Goal: Information Seeking & Learning: Compare options

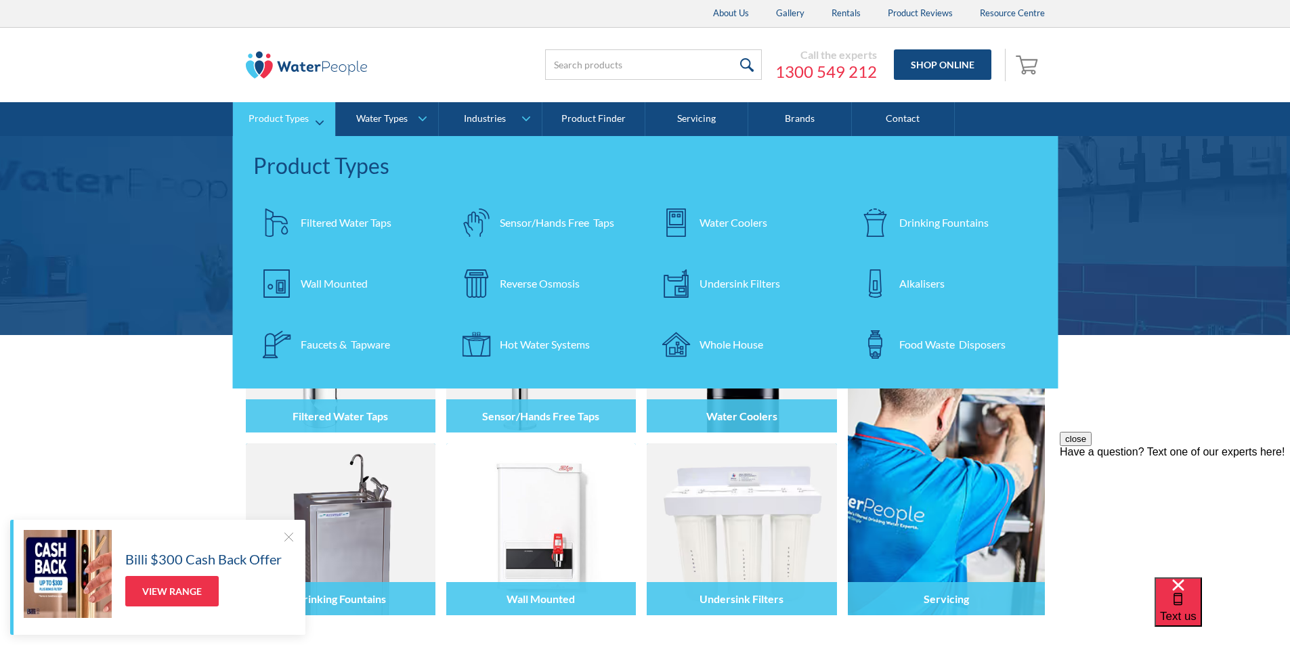
click at [316, 218] on div "Filtered Water Taps" at bounding box center [346, 223] width 91 height 16
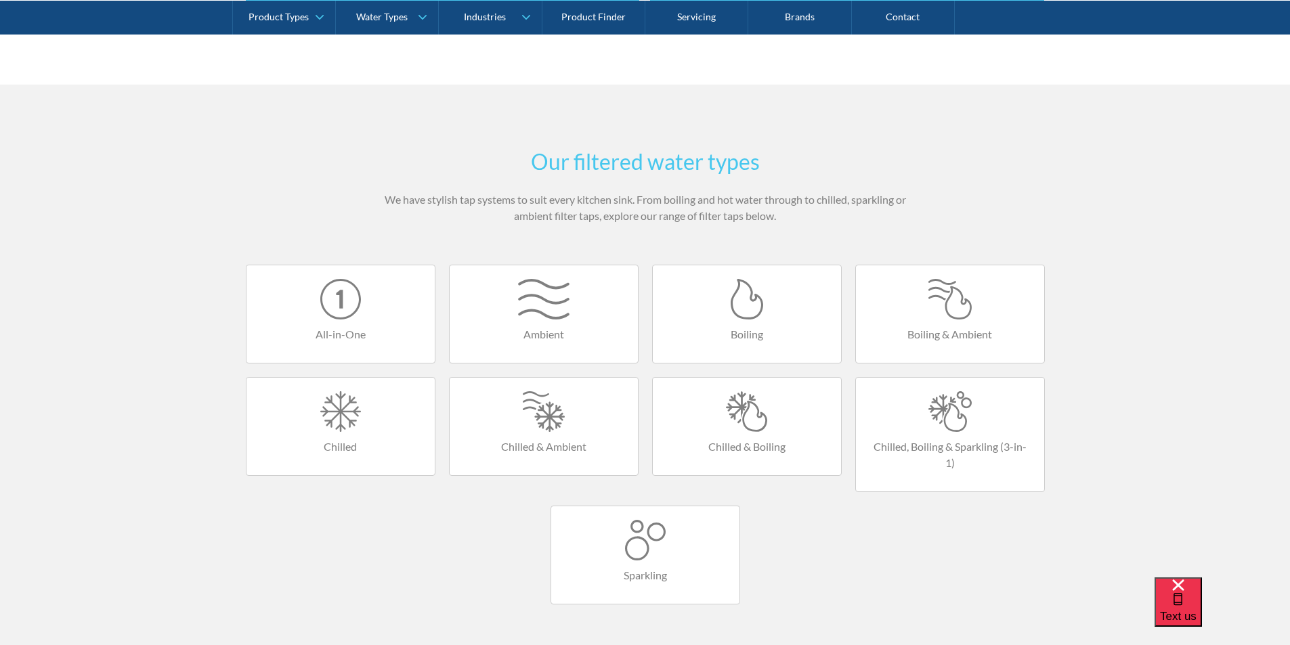
click at [739, 427] on div at bounding box center [746, 411] width 161 height 41
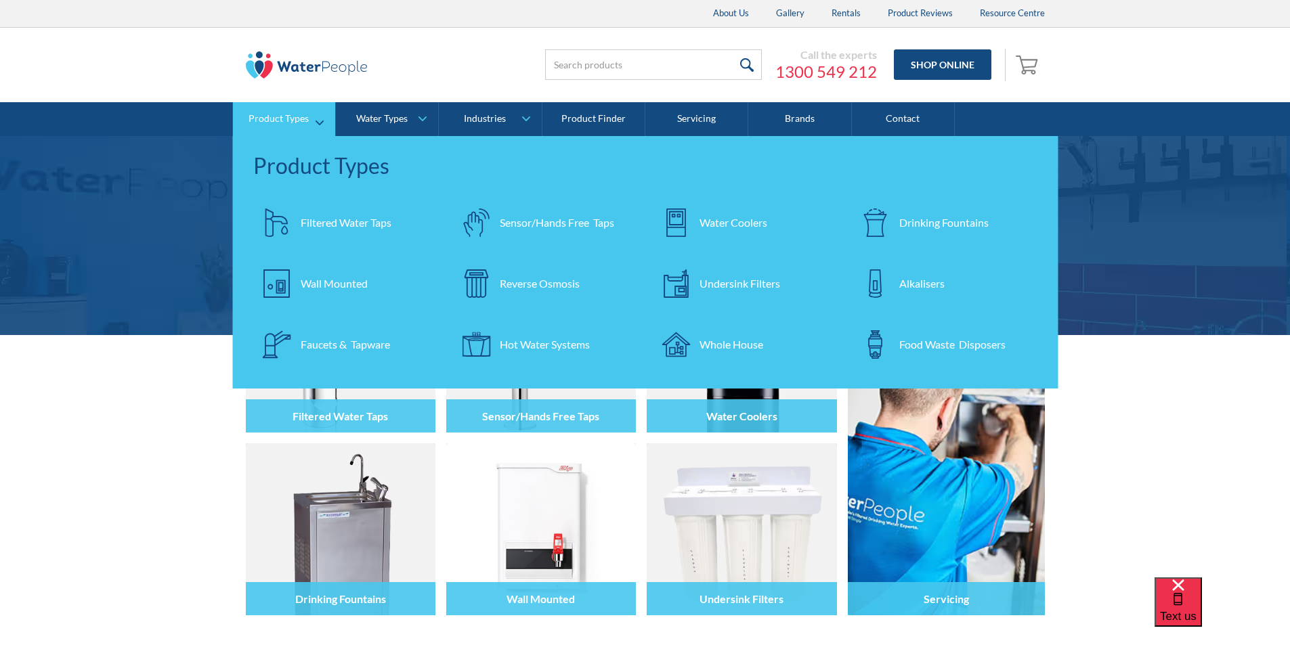
click at [330, 217] on div "Filtered Water Taps" at bounding box center [346, 223] width 91 height 16
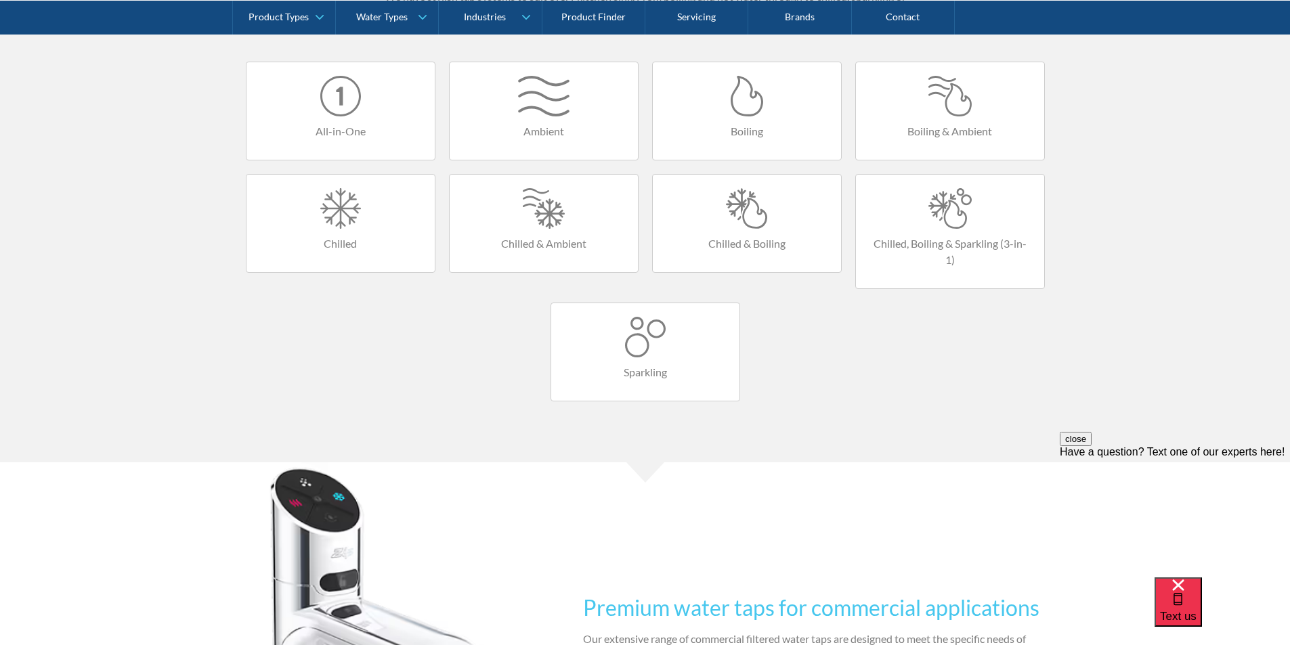
click at [743, 236] on h4 "Chilled & Boiling" at bounding box center [746, 244] width 161 height 16
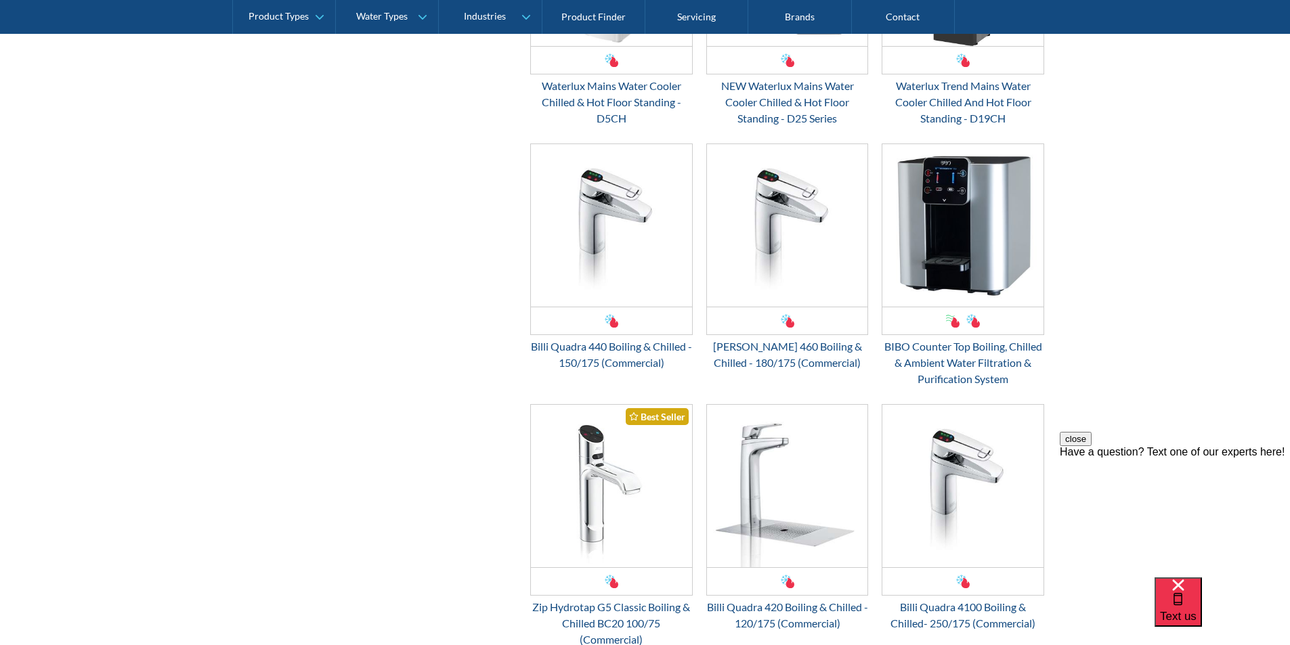
scroll to position [1354, 0]
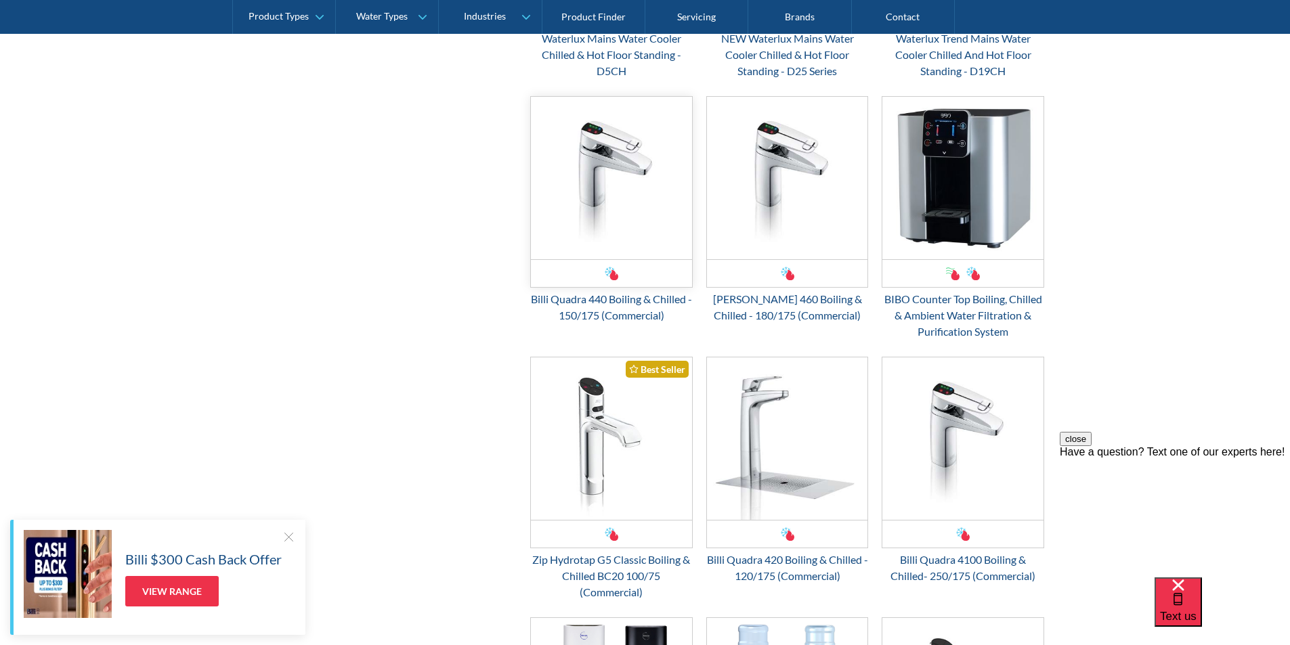
click at [609, 220] on img "Email Form 3" at bounding box center [611, 178] width 161 height 162
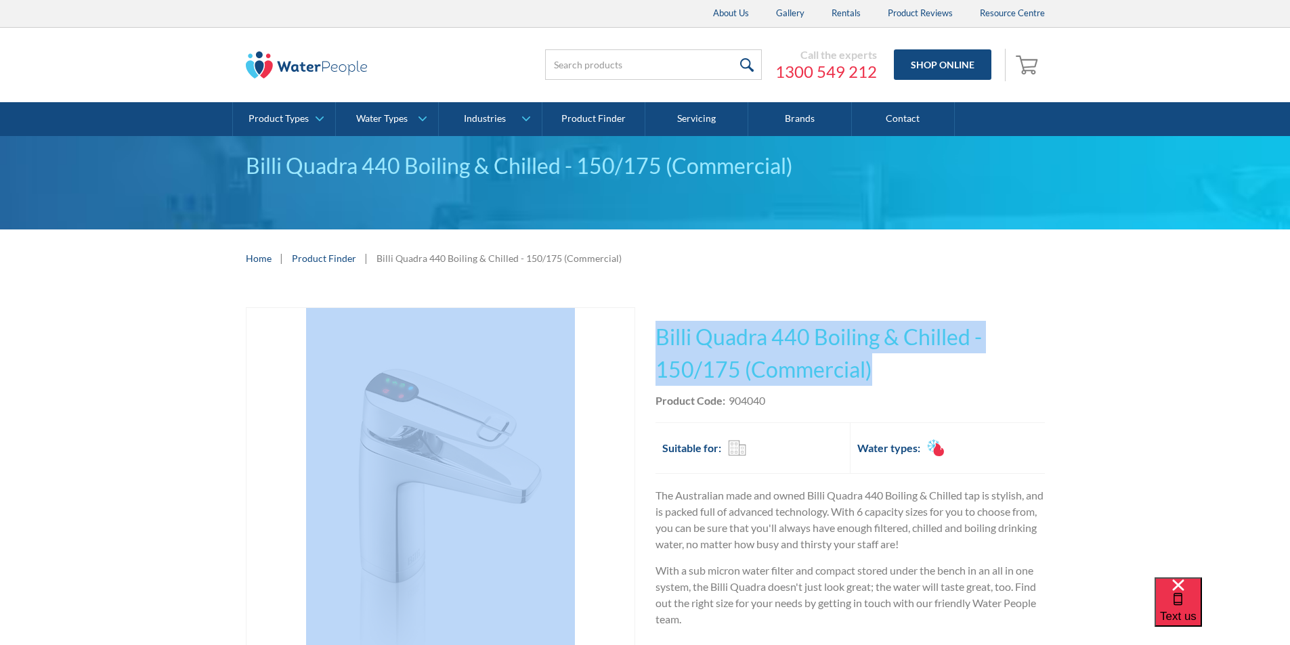
drag, startPoint x: 874, startPoint y: 369, endPoint x: 682, endPoint y: 341, distance: 194.3
click at [637, 337] on div "Play video Fits Most Brands Best Seller No items found. This tap design is incl…" at bounding box center [645, 602] width 799 height 590
copy div "Fits Most Brands Best Seller No items found. This tap design is included in our…"
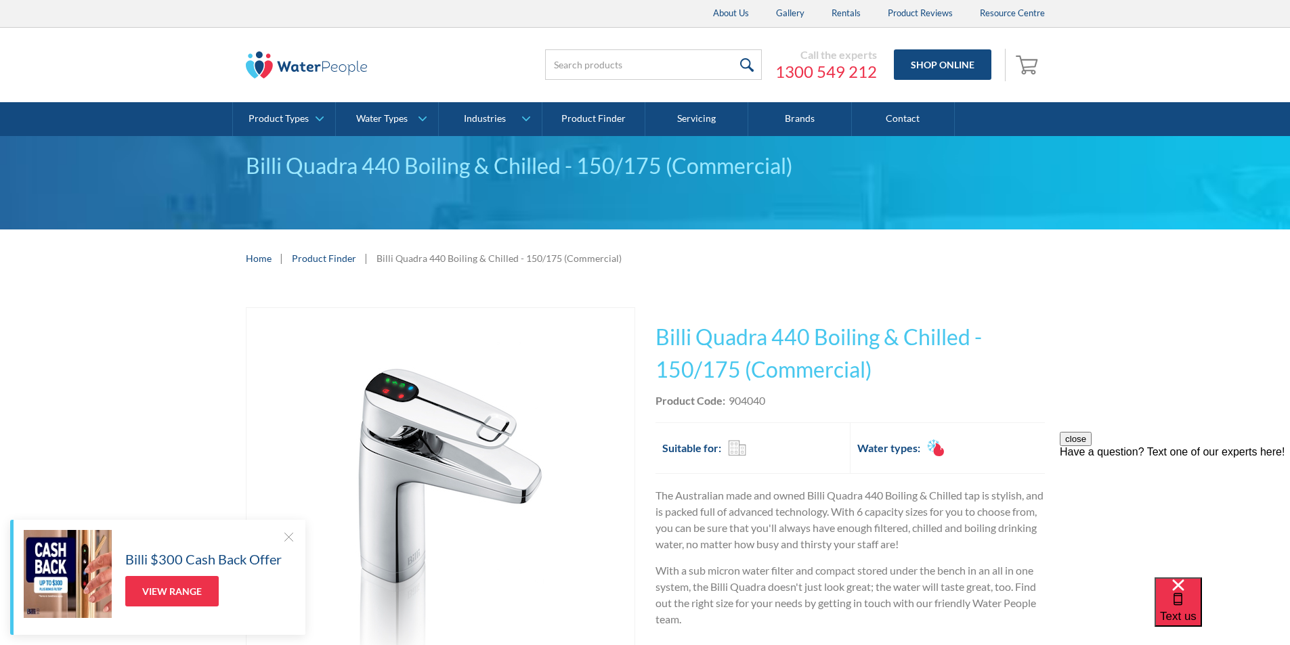
drag, startPoint x: 794, startPoint y: 406, endPoint x: 787, endPoint y: 400, distance: 8.7
click at [794, 405] on div "Product Code: 904040" at bounding box center [849, 401] width 389 height 16
drag, startPoint x: 778, startPoint y: 395, endPoint x: 727, endPoint y: 399, distance: 50.9
click at [727, 399] on div "Product Code: 904040" at bounding box center [849, 401] width 389 height 16
copy div "904040"
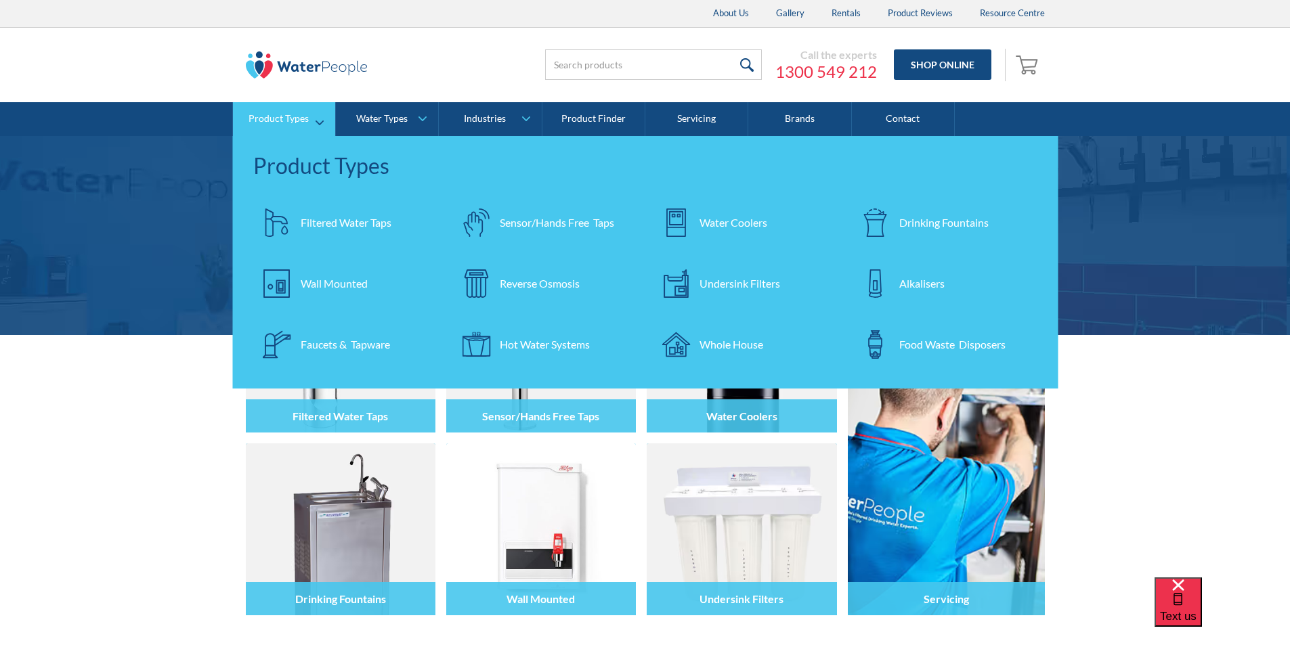
click at [353, 223] on div "Filtered Water Taps" at bounding box center [346, 223] width 91 height 16
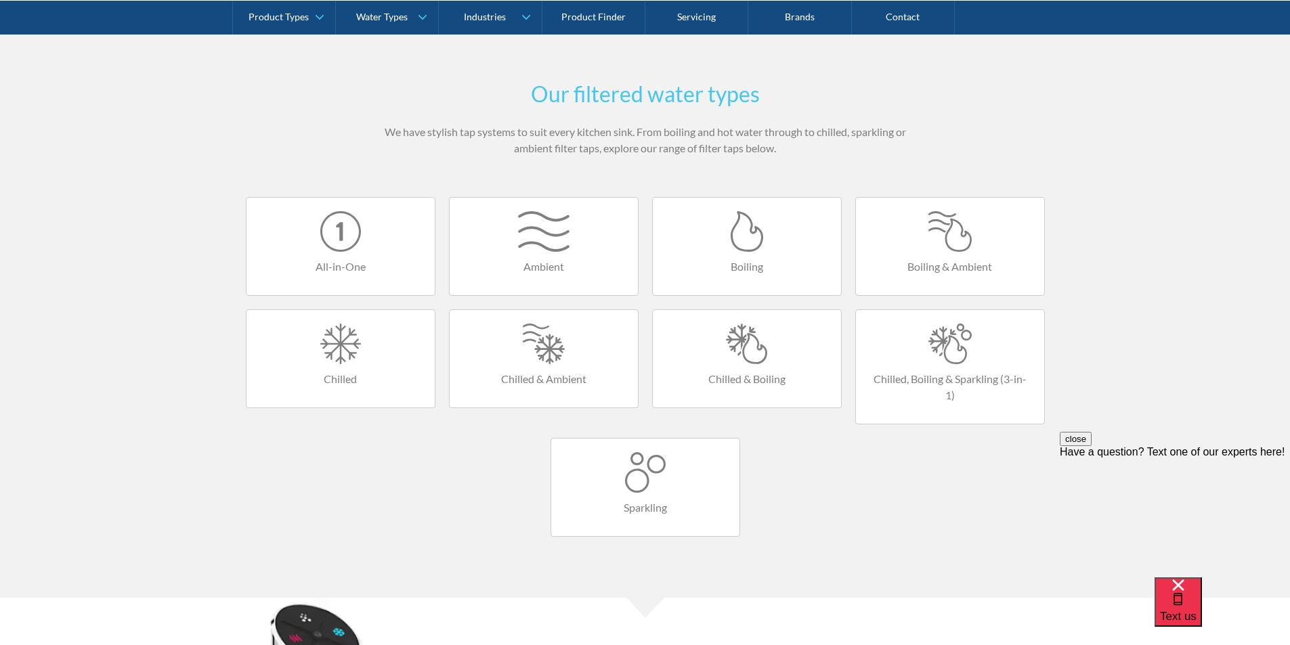
click at [743, 348] on div at bounding box center [746, 344] width 161 height 41
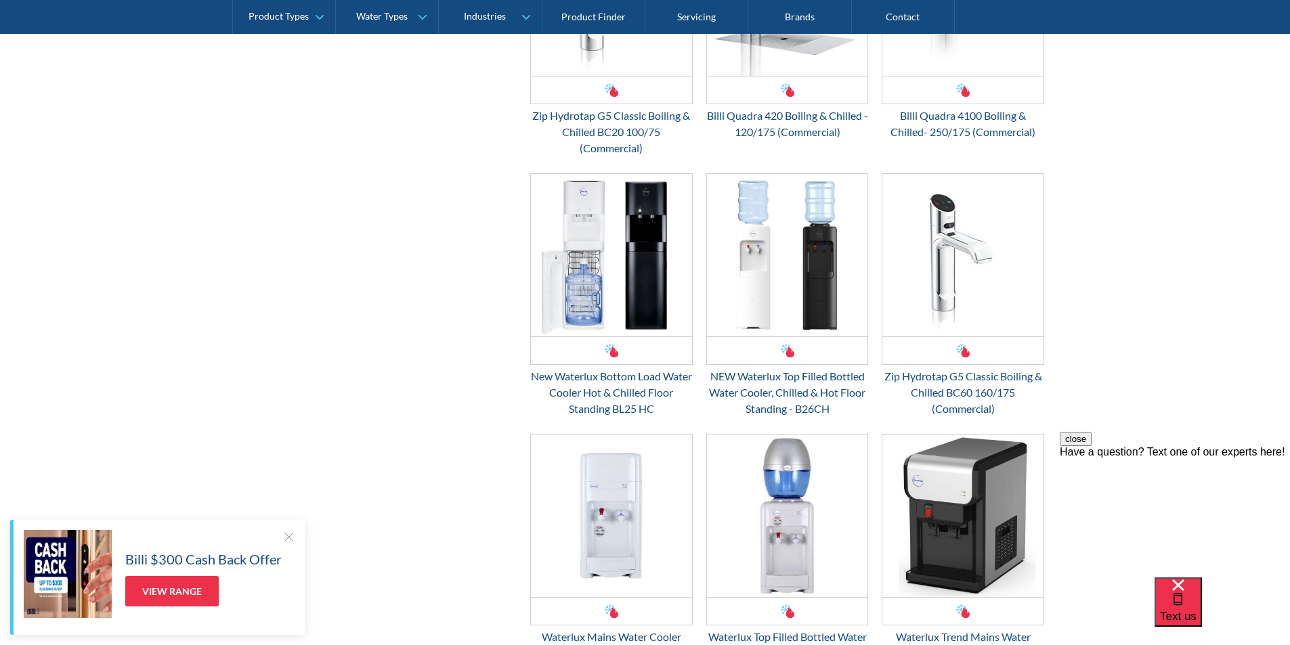
scroll to position [1828, 0]
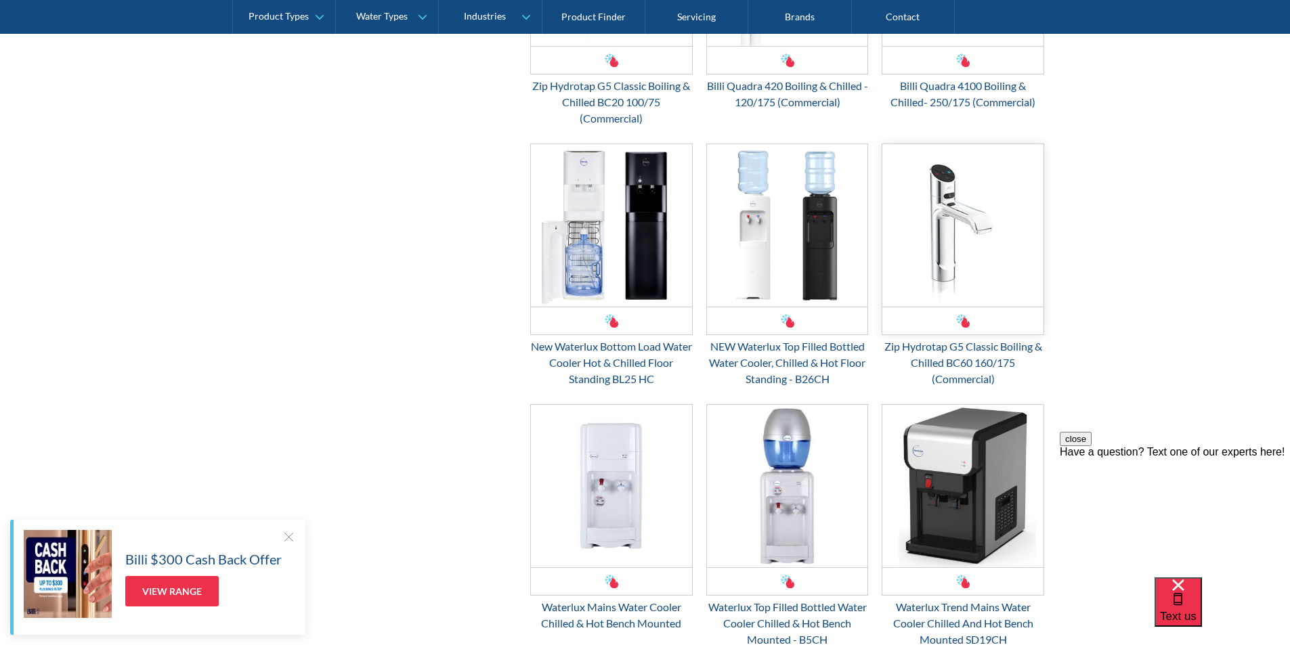
click at [947, 278] on img "Email Form 3" at bounding box center [962, 225] width 161 height 162
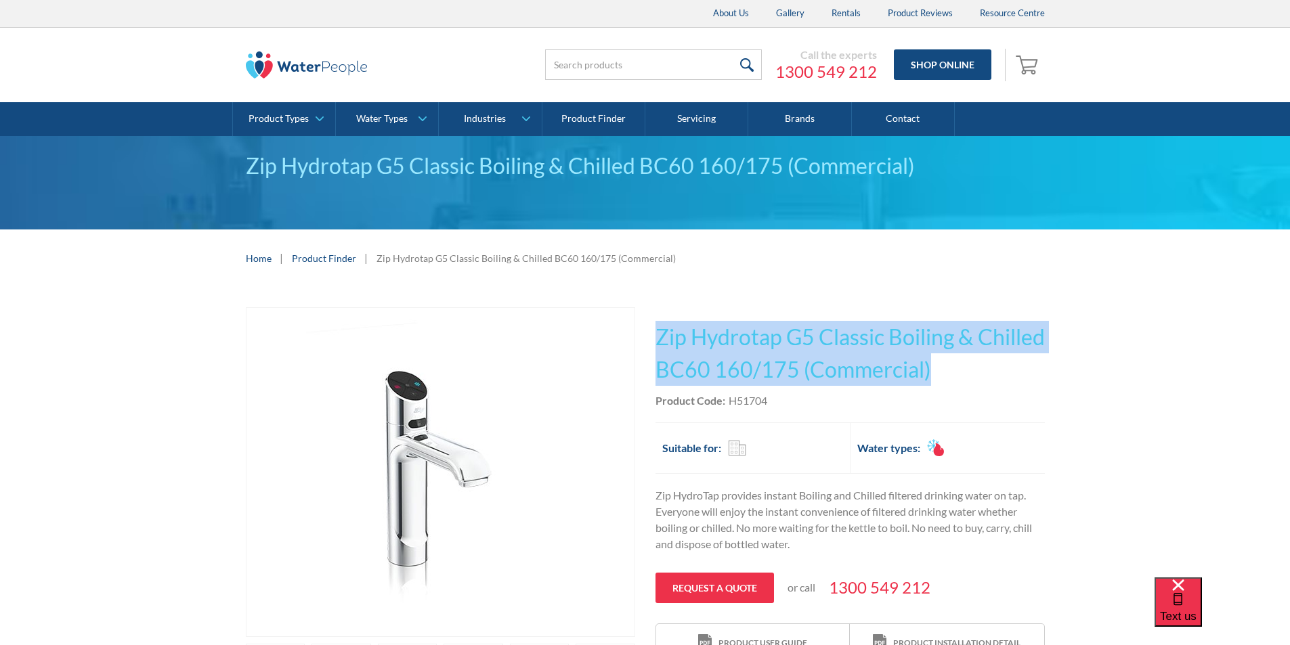
drag, startPoint x: 1026, startPoint y: 367, endPoint x: 666, endPoint y: 328, distance: 361.6
click at [647, 327] on div "Play video Fits Most Brands Best Seller No items found. This tap design is incl…" at bounding box center [645, 533] width 799 height 452
copy h1 "Zip Hydrotap G5 Classic Boiling & Chilled BC60 160/175 (Commercial)"
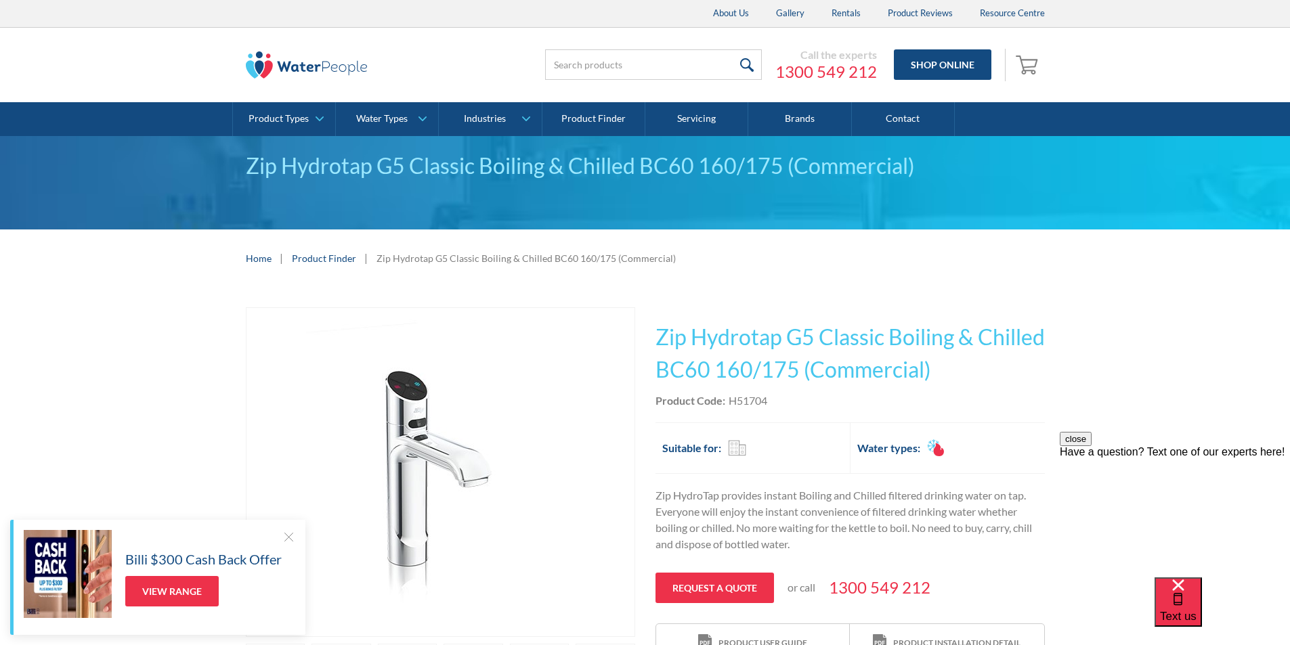
click at [787, 410] on div "This tap design is included in our standard range tap options when you purchase…" at bounding box center [849, 485] width 389 height 356
drag, startPoint x: 772, startPoint y: 400, endPoint x: 730, endPoint y: 397, distance: 42.8
click at [730, 397] on div "Product Code: H51704" at bounding box center [849, 401] width 389 height 16
copy div "H51704"
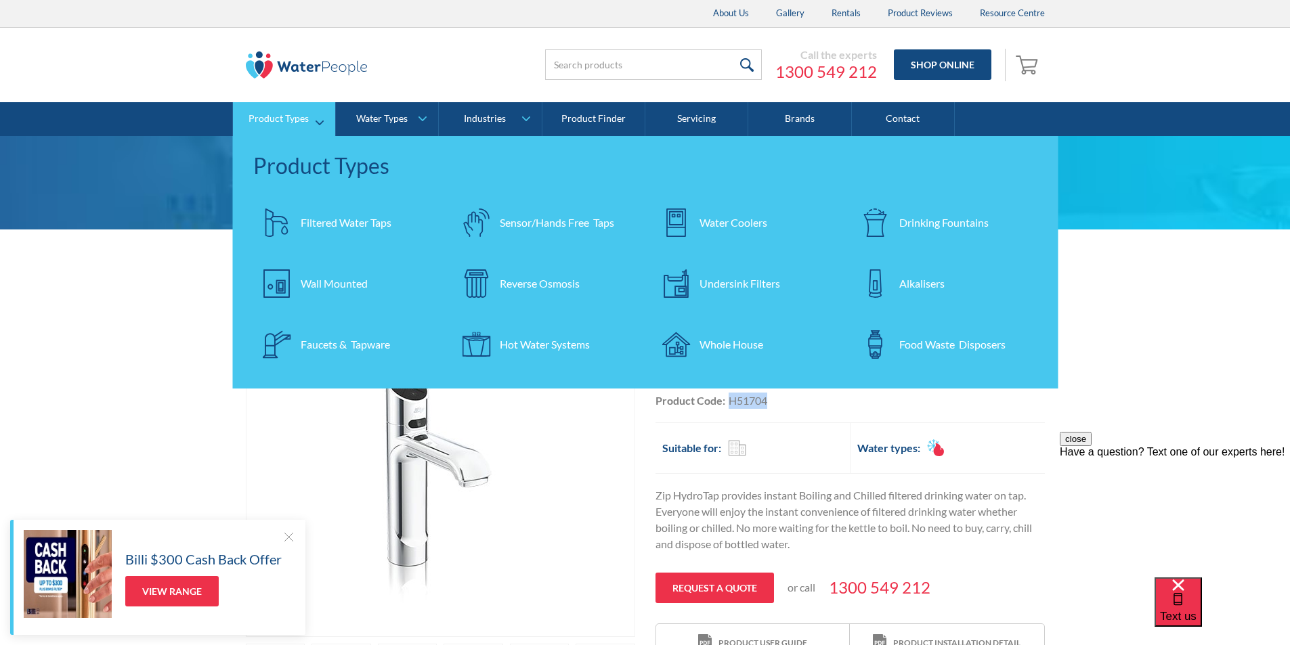
click at [327, 217] on div "Filtered Water Taps" at bounding box center [346, 223] width 91 height 16
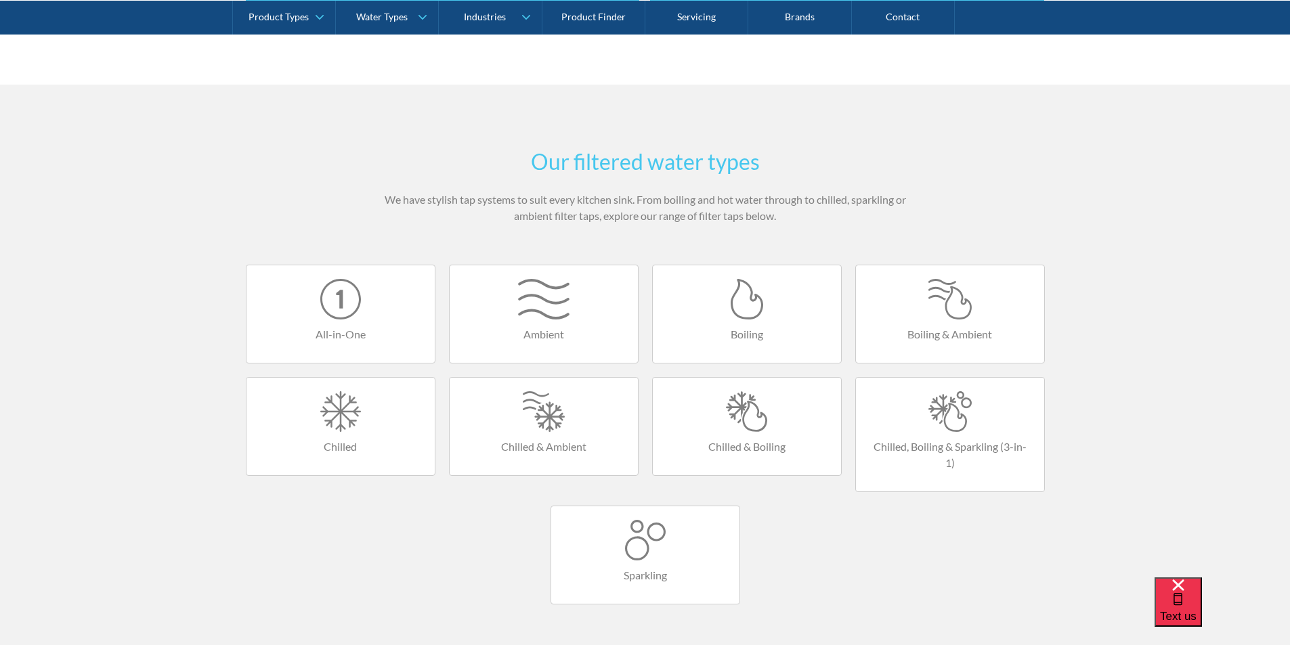
click at [756, 417] on div at bounding box center [746, 411] width 161 height 41
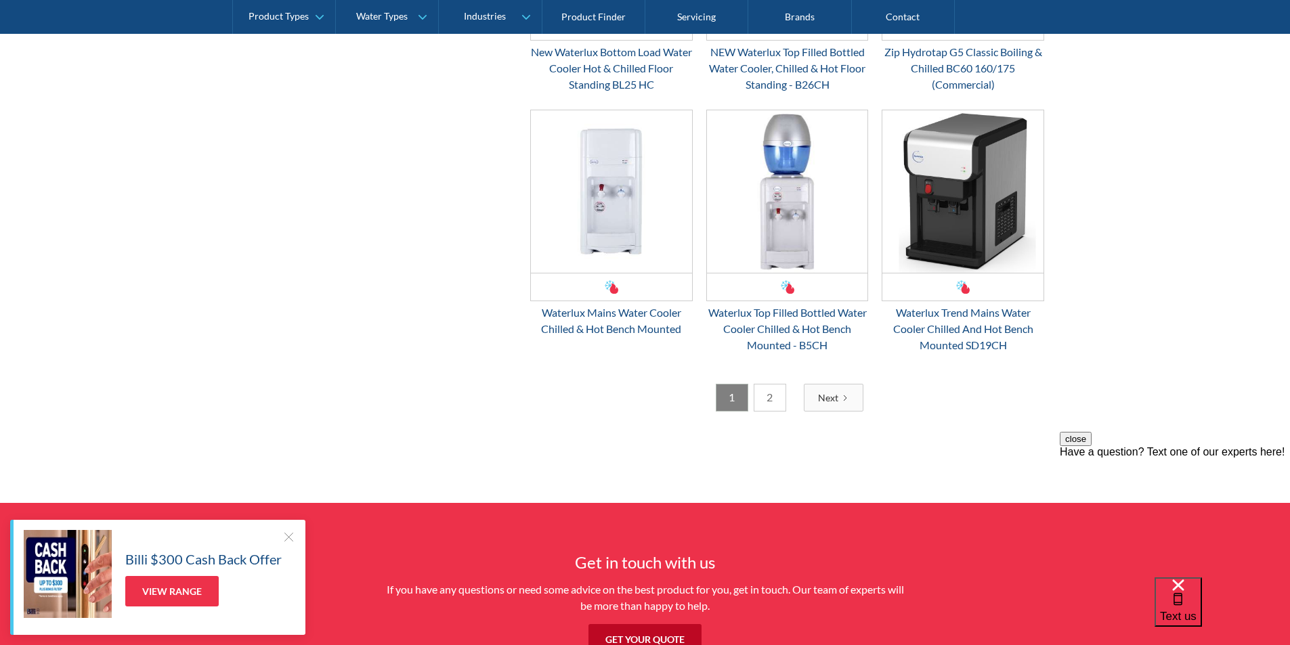
scroll to position [2167, 0]
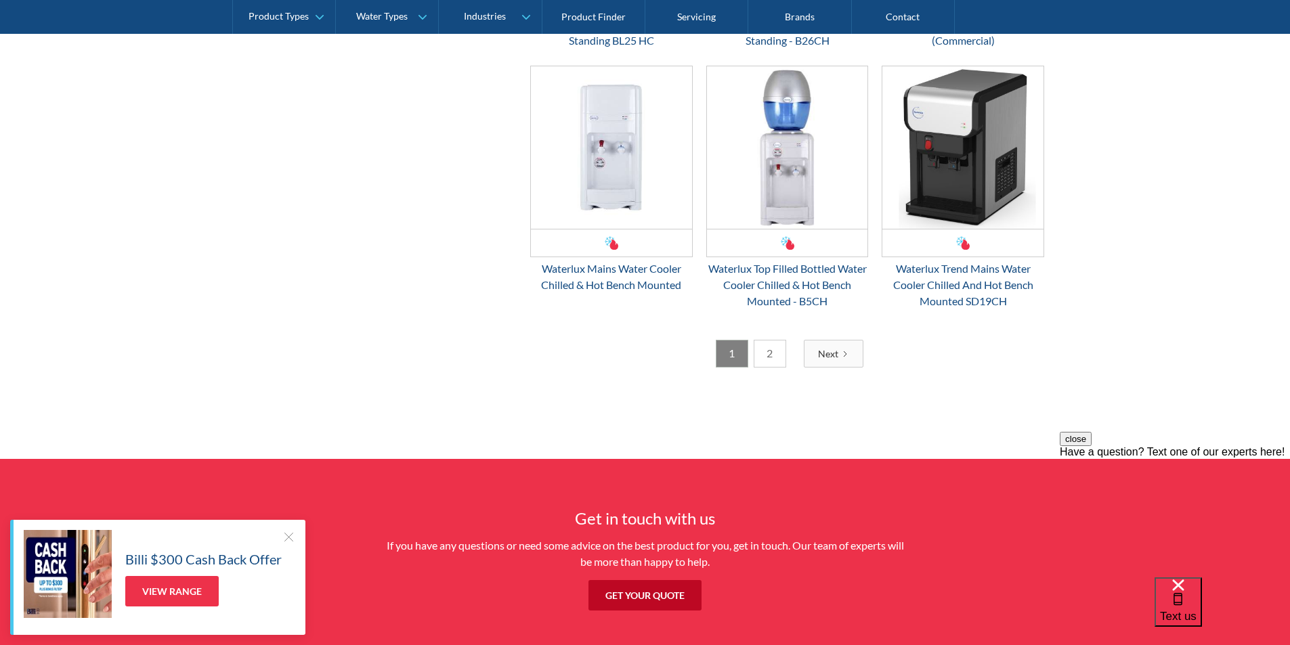
click at [772, 358] on link "2" at bounding box center [770, 354] width 32 height 28
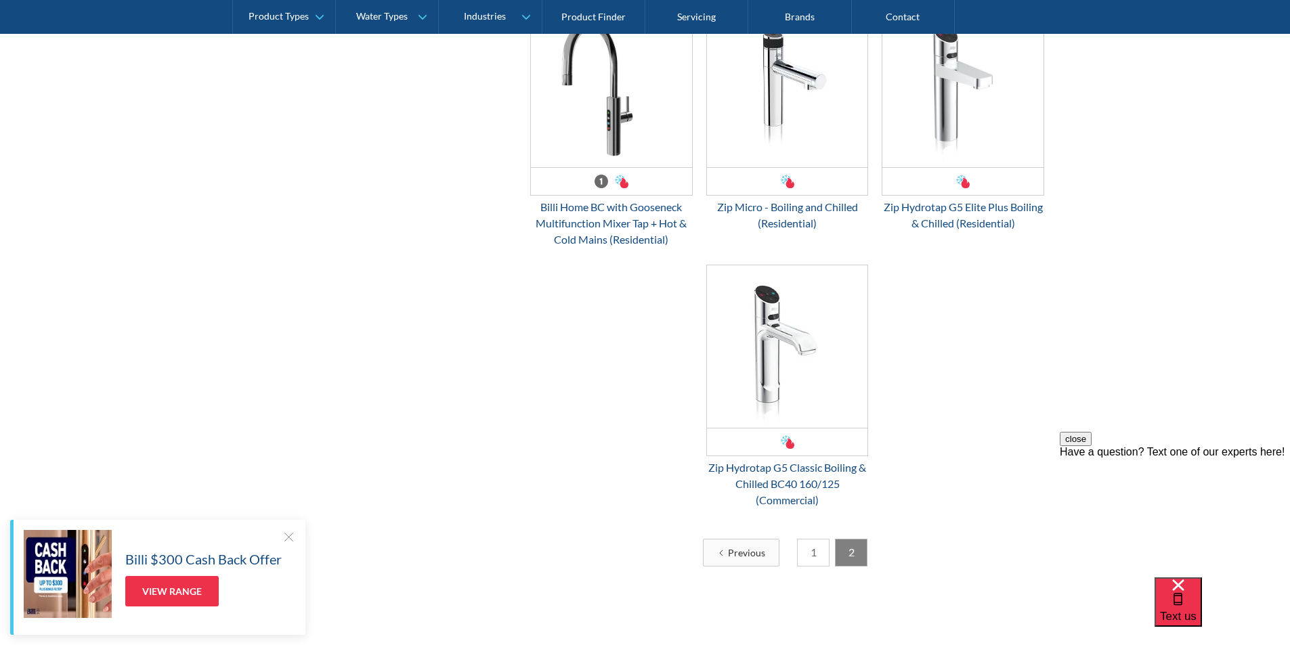
scroll to position [653, 0]
click at [770, 357] on img "Email Form 3" at bounding box center [787, 345] width 161 height 162
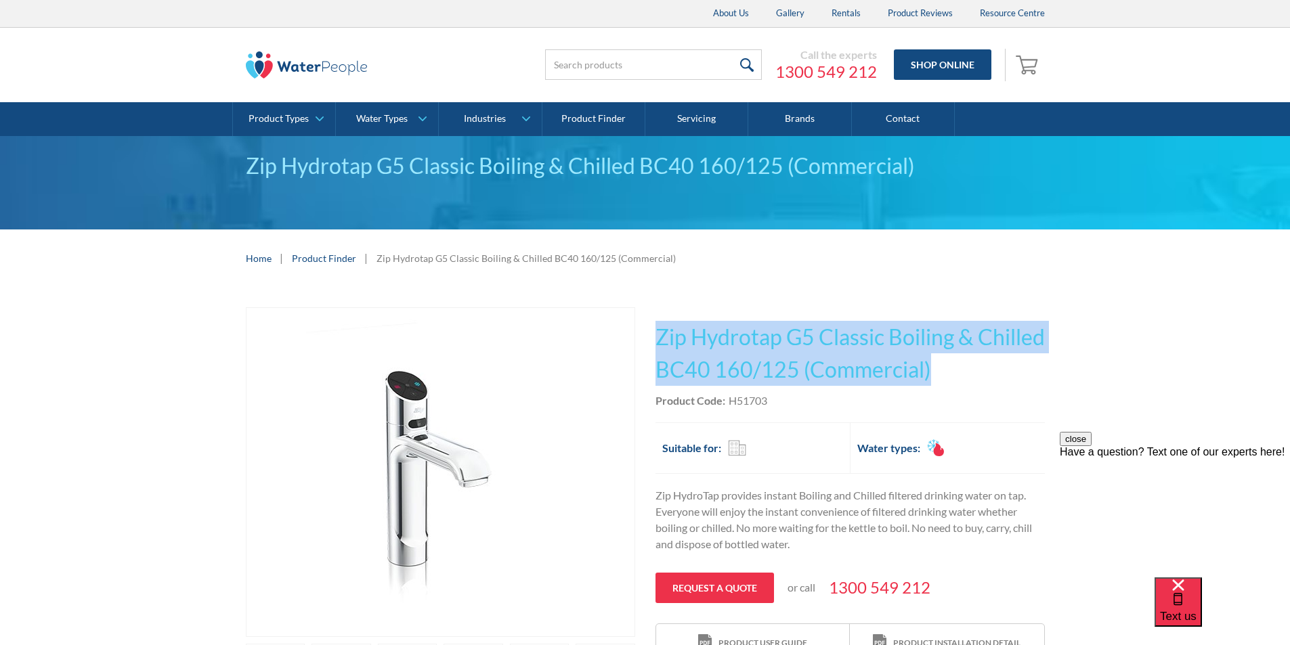
drag, startPoint x: 1014, startPoint y: 366, endPoint x: 647, endPoint y: 318, distance: 370.8
click at [647, 318] on div "Play video Fits Most Brands Best Seller No items found. This tap design is incl…" at bounding box center [645, 533] width 799 height 452
copy h1 "Zip Hydrotap G5 Classic Boiling & Chilled BC40 160/125 (Commercial)"
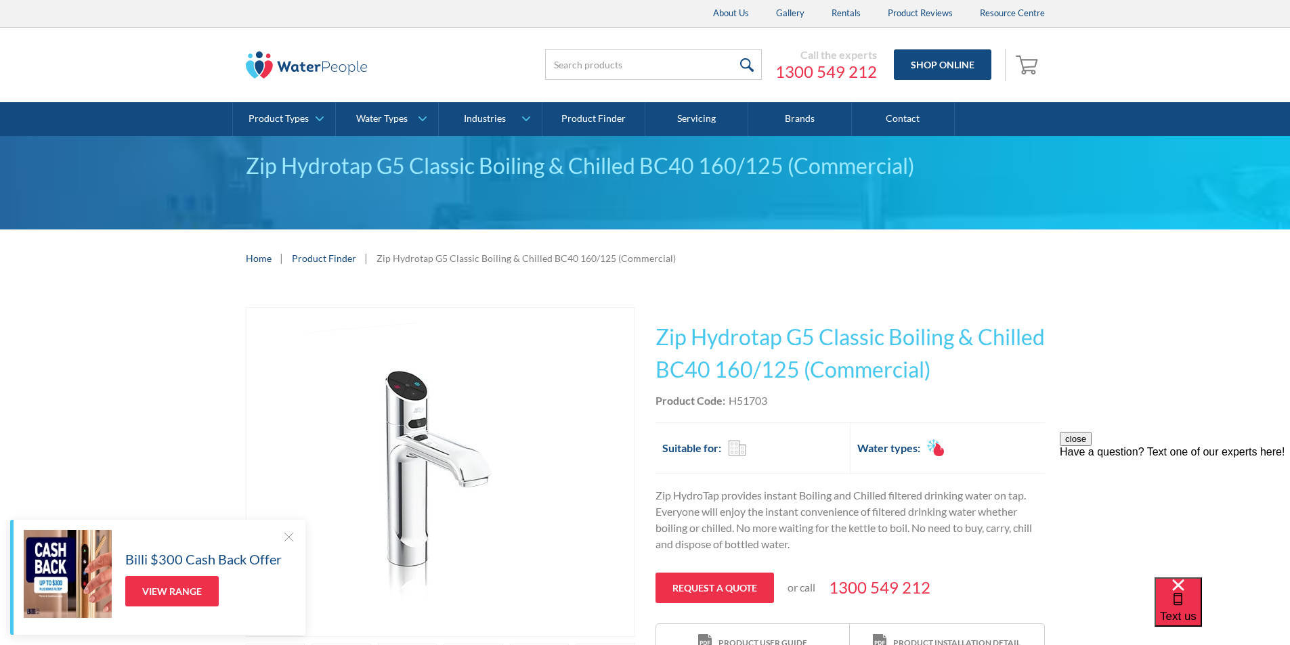
click at [785, 402] on div "Product Code: H51703" at bounding box center [849, 401] width 389 height 16
drag, startPoint x: 784, startPoint y: 401, endPoint x: 730, endPoint y: 400, distance: 54.2
click at [730, 400] on div "Product Code: H51703" at bounding box center [849, 401] width 389 height 16
copy div "H51703"
